Goal: Check status

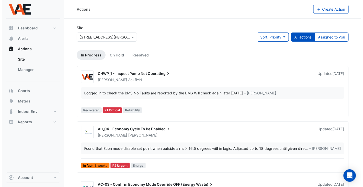
scroll to position [47, 0]
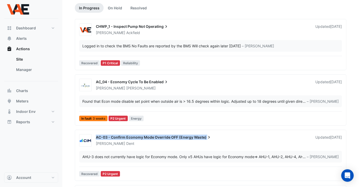
drag, startPoint x: 96, startPoint y: 136, endPoint x: 206, endPoint y: 138, distance: 110.3
click at [206, 138] on div "AC-03 - Confirm Economy Mode Override OFF (Energy Waste)" at bounding box center [203, 138] width 214 height 6
copy div "AC-03 - Confirm Economy Mode Override OFF (Energy Waste)"
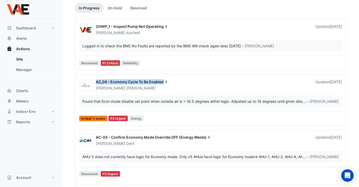
drag, startPoint x: 96, startPoint y: 81, endPoint x: 163, endPoint y: 83, distance: 66.6
click at [163, 83] on div "AC_04 - Economy Cycle To Be Enabled" at bounding box center [203, 82] width 214 height 6
copy div "AC_04 - Economy Cycle To Be Enabled"
click at [141, 135] on span "AC-03 - Confirm Economy Mode Override OFF (Energy" at bounding box center [145, 137] width 98 height 4
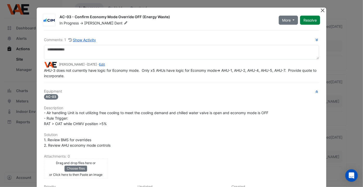
click at [321, 9] on button "Close" at bounding box center [322, 10] width 5 height 5
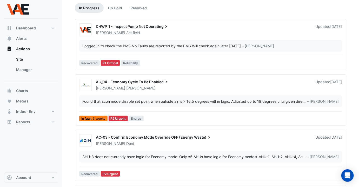
click at [136, 82] on span "AC_04 - Economy Cycle To Be" at bounding box center [122, 82] width 53 height 4
